Goal: Feedback & Contribution: Submit feedback/report problem

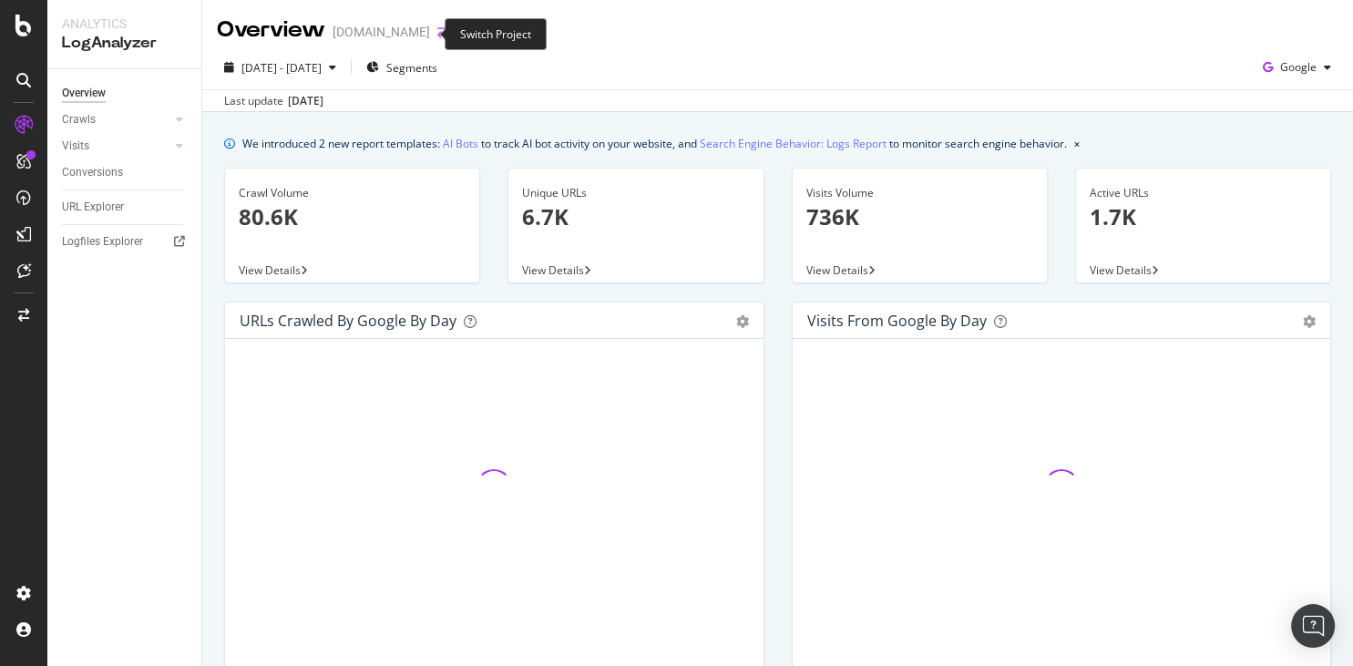
click at [437, 30] on icon "arrow-right-arrow-left" at bounding box center [442, 32] width 11 height 13
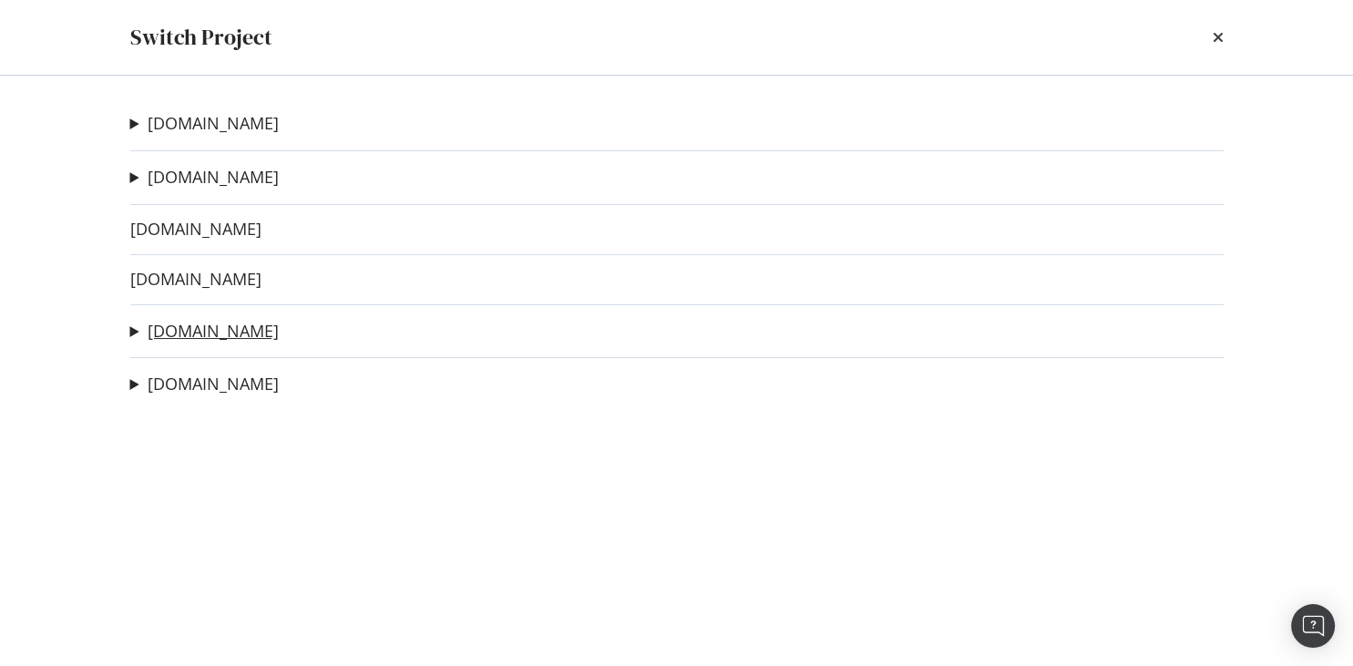
click at [175, 332] on link "[DOMAIN_NAME]" at bounding box center [213, 331] width 131 height 19
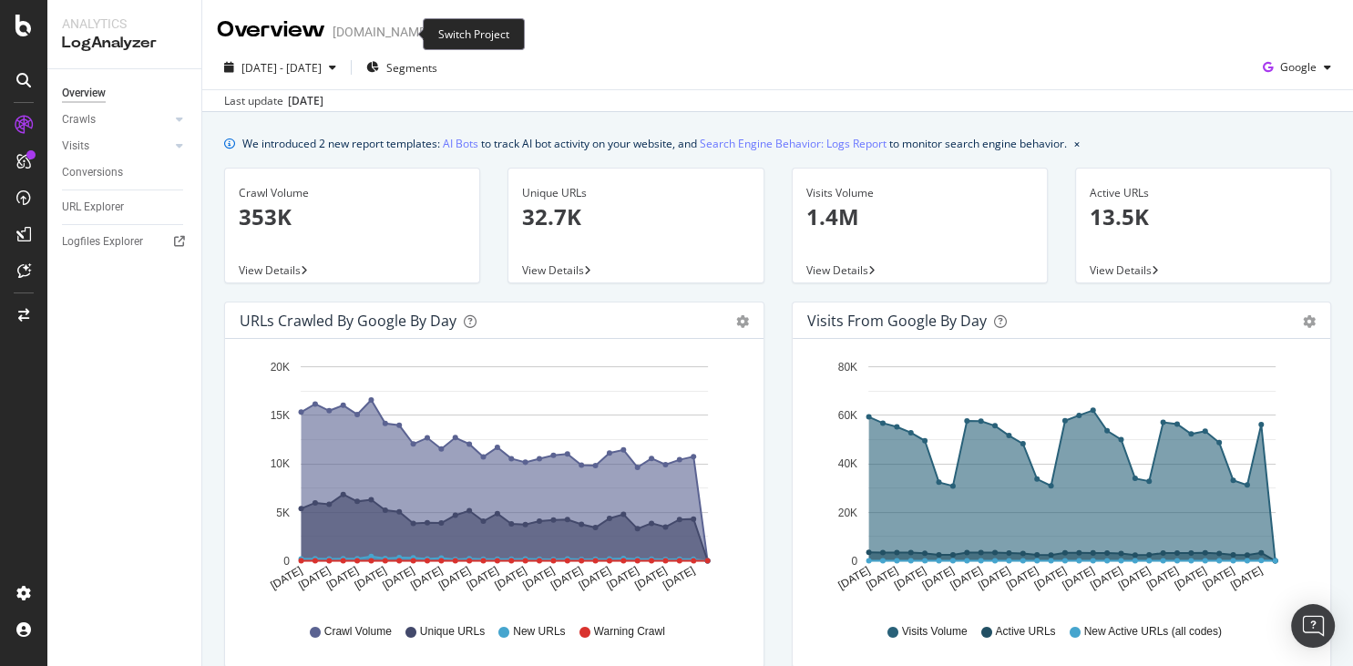
click at [437, 34] on icon "arrow-right-arrow-left" at bounding box center [442, 32] width 11 height 13
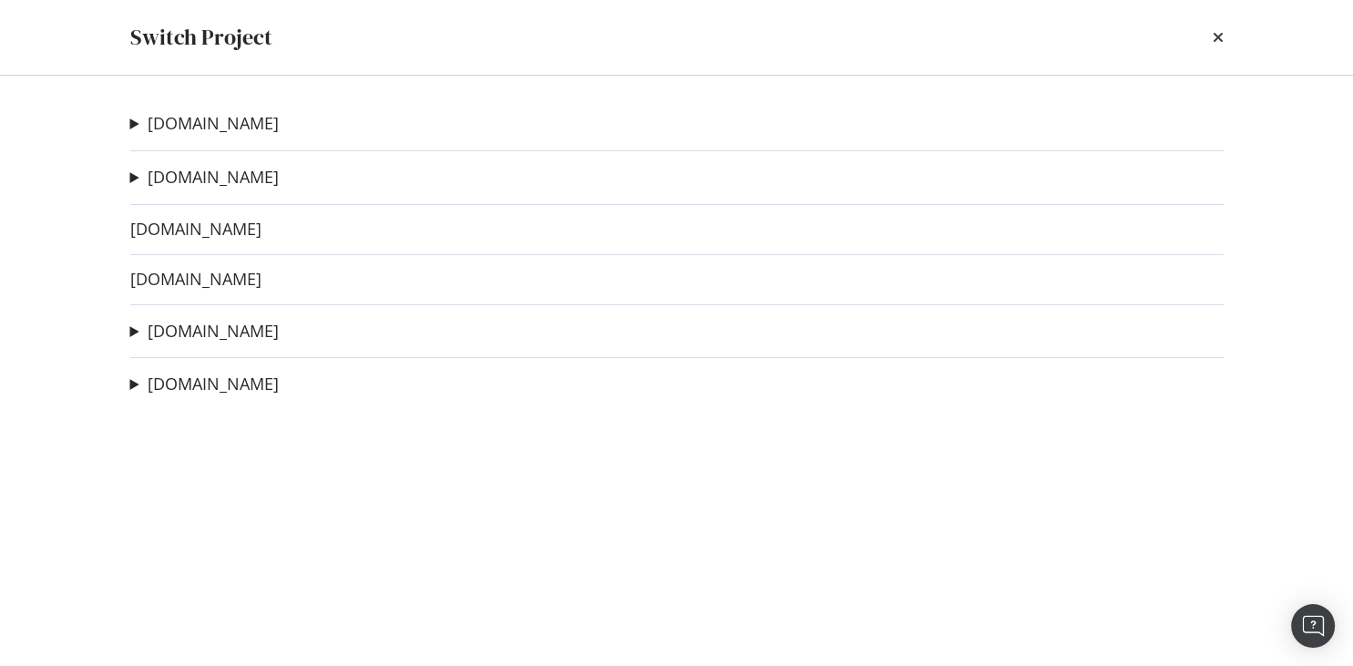
click at [1230, 39] on div "Switch Project" at bounding box center [677, 37] width 1166 height 75
click at [1211, 35] on div "Switch Project" at bounding box center [676, 37] width 1093 height 31
click at [1213, 32] on icon "times" at bounding box center [1218, 37] width 11 height 15
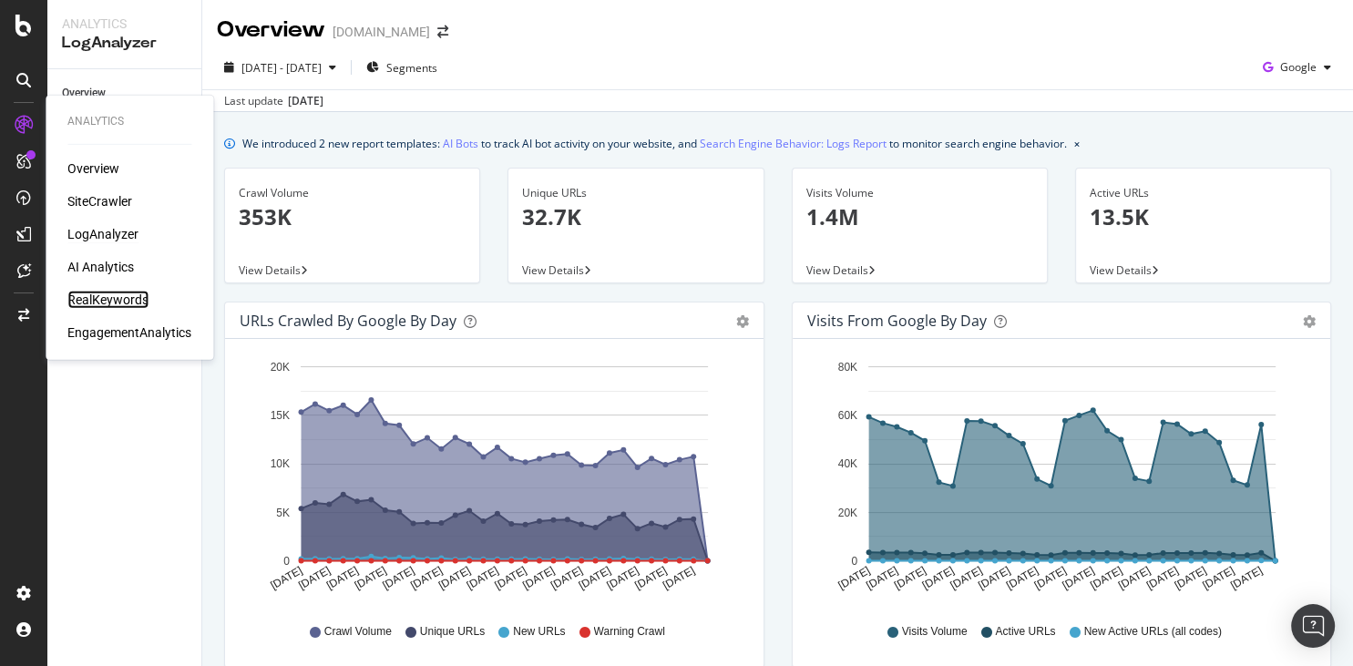
click at [118, 292] on div "RealKeywords" at bounding box center [107, 300] width 81 height 18
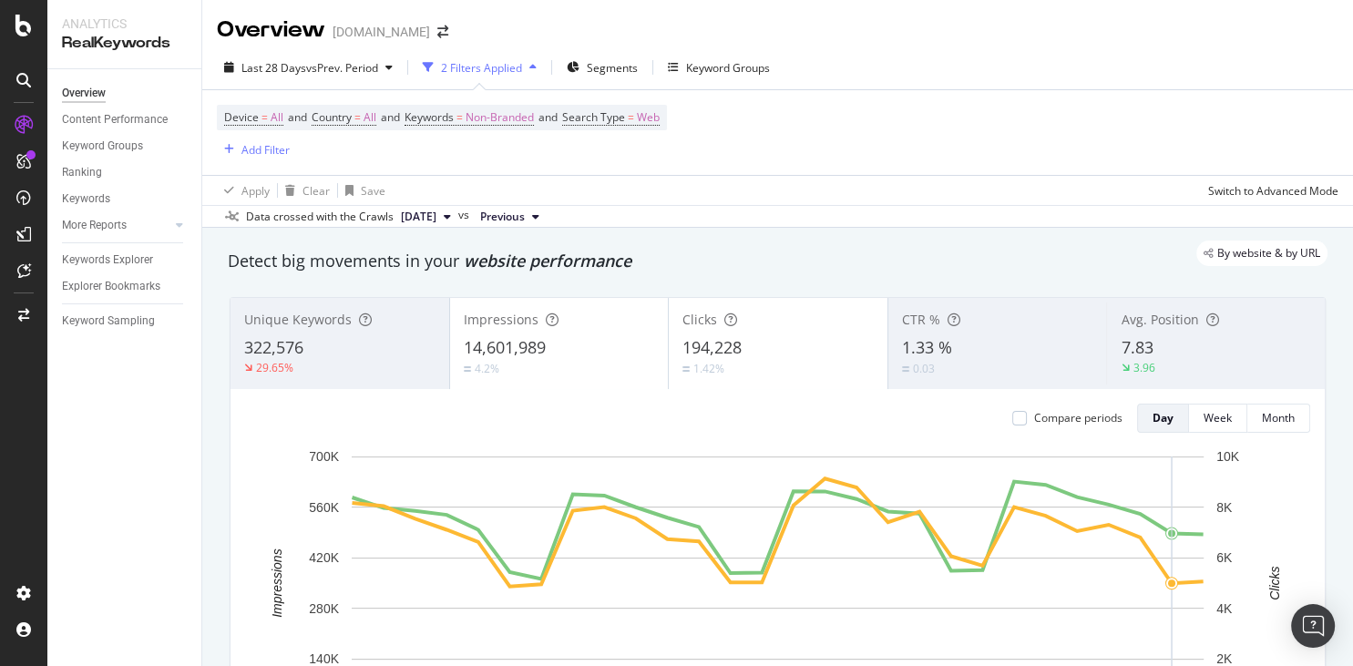
scroll to position [437, 0]
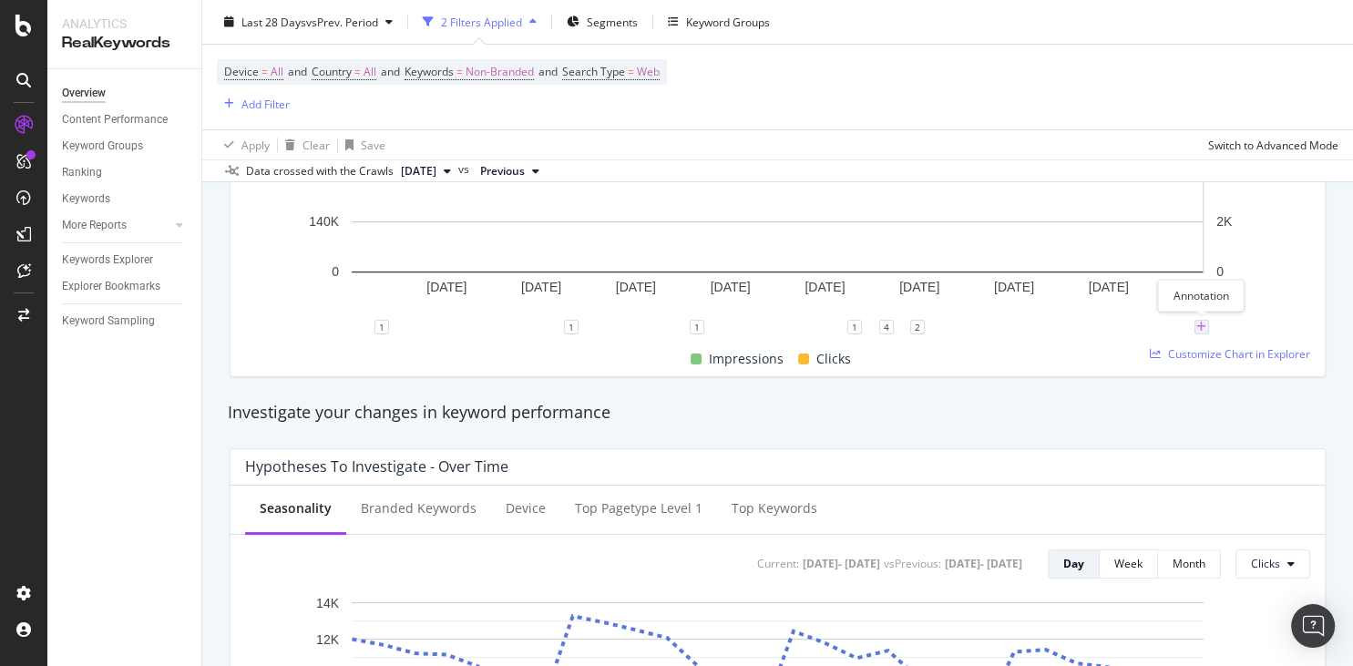
click at [1202, 326] on icon "plus" at bounding box center [1201, 327] width 10 height 11
click at [1207, 159] on input "[DATE]" at bounding box center [1178, 158] width 115 height 34
type input "[DATE]"
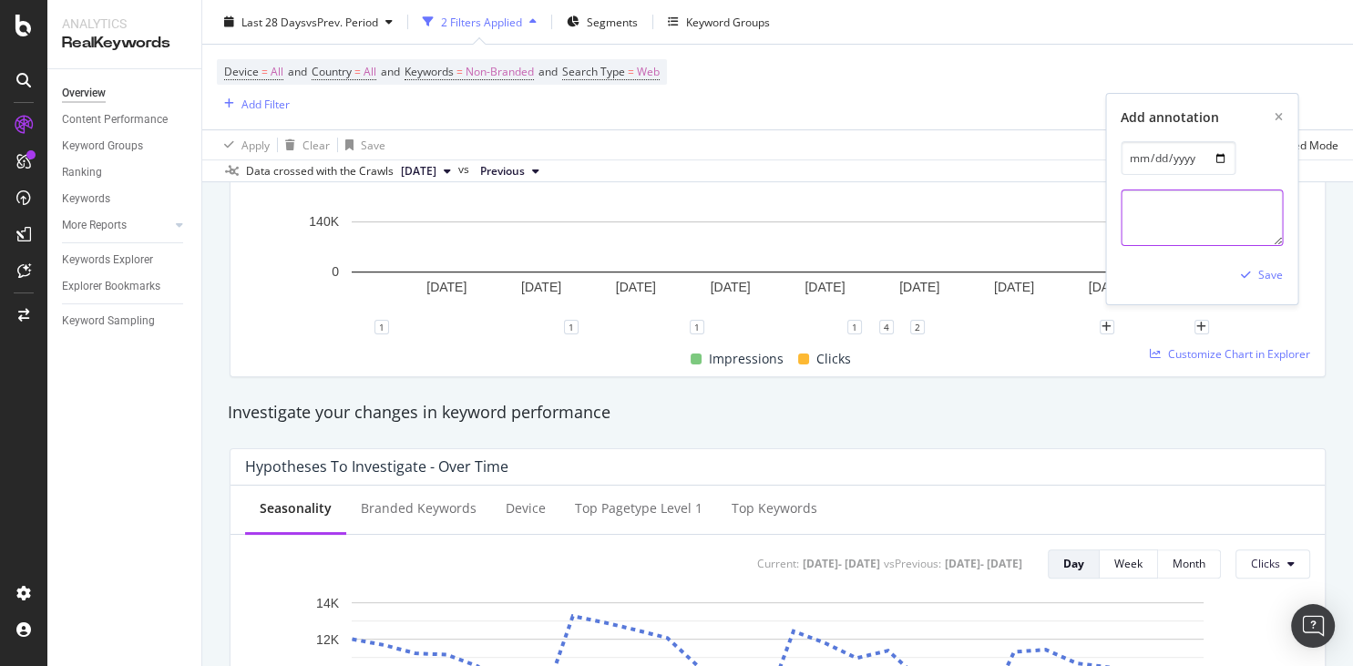
click at [1131, 212] on textarea at bounding box center [1202, 217] width 162 height 56
paste textarea "Ripristinare / fixare JSON Product su pagina assicurazione-auto.html"
type textarea "Ripristinato JSON Product su home prdotto SEG ASS /assicurazione-auto.html"
click at [1268, 269] on div "Save" at bounding box center [1270, 274] width 25 height 15
